Goal: Information Seeking & Learning: Learn about a topic

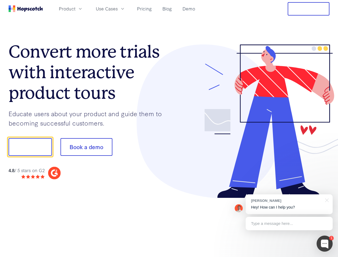
click at [169, 129] on div at bounding box center [249, 121] width 161 height 154
click at [76, 9] on span "Product" at bounding box center [67, 8] width 17 height 7
click at [118, 9] on span "Use Cases" at bounding box center [107, 8] width 22 height 7
click at [309, 9] on button "Free Trial" at bounding box center [309, 8] width 42 height 13
click at [30, 147] on button "Show me!" at bounding box center [30, 147] width 43 height 18
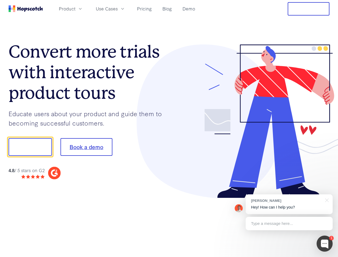
click at [86, 147] on button "Book a demo" at bounding box center [87, 147] width 52 height 18
click at [325, 244] on div at bounding box center [325, 244] width 16 height 16
click at [289, 204] on div "[PERSON_NAME] Hey! How can I help you?" at bounding box center [289, 205] width 87 height 20
click at [326, 200] on div at bounding box center [283, 146] width 100 height 179
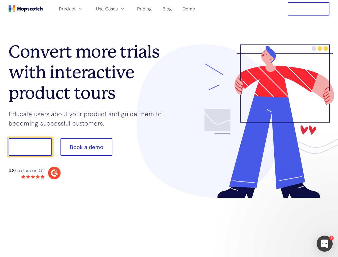
click at [289, 224] on div at bounding box center [283, 182] width 100 height 107
